Goal: Task Accomplishment & Management: Use online tool/utility

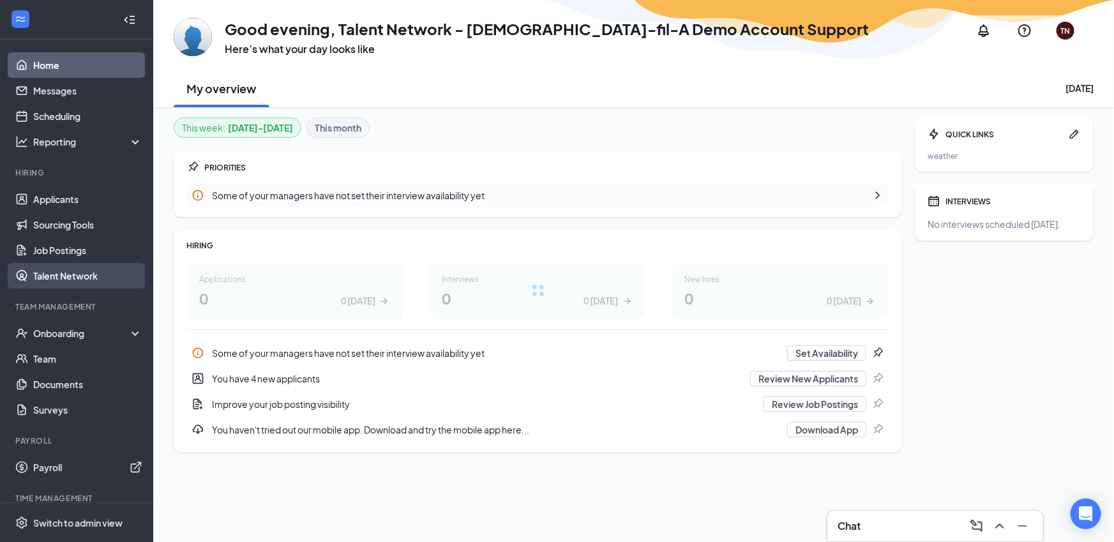
click at [96, 282] on link "Talent Network" at bounding box center [87, 276] width 109 height 26
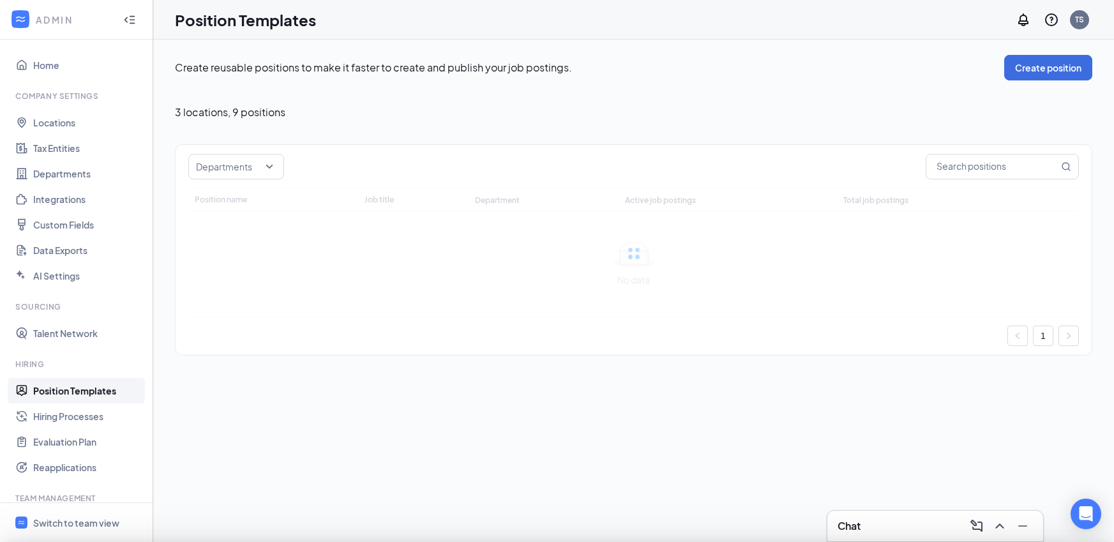
type input "Team Leader"
type input "Staff"
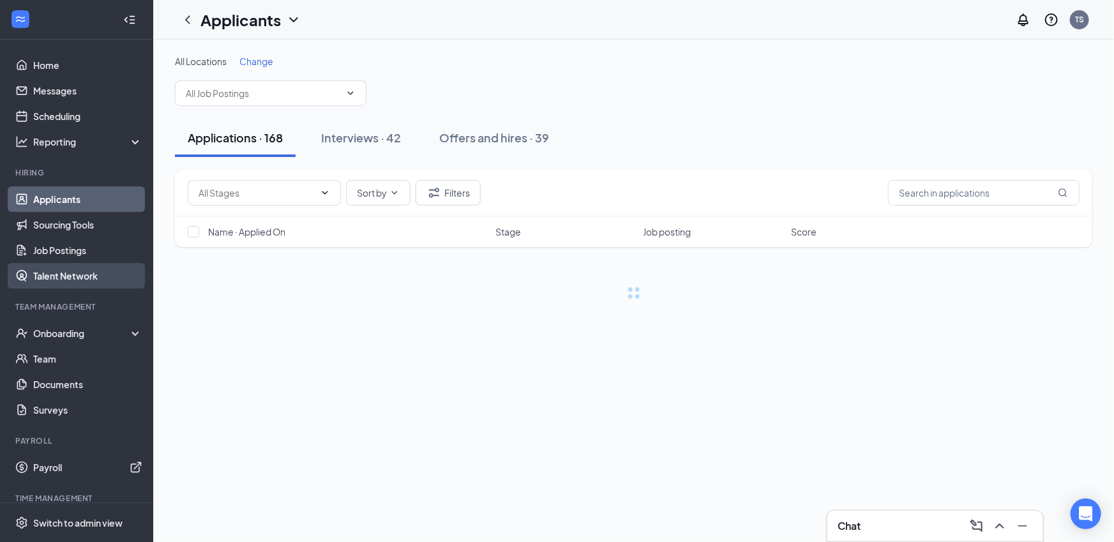
click at [73, 277] on link "Talent Network" at bounding box center [87, 276] width 109 height 26
